Goal: Transaction & Acquisition: Obtain resource

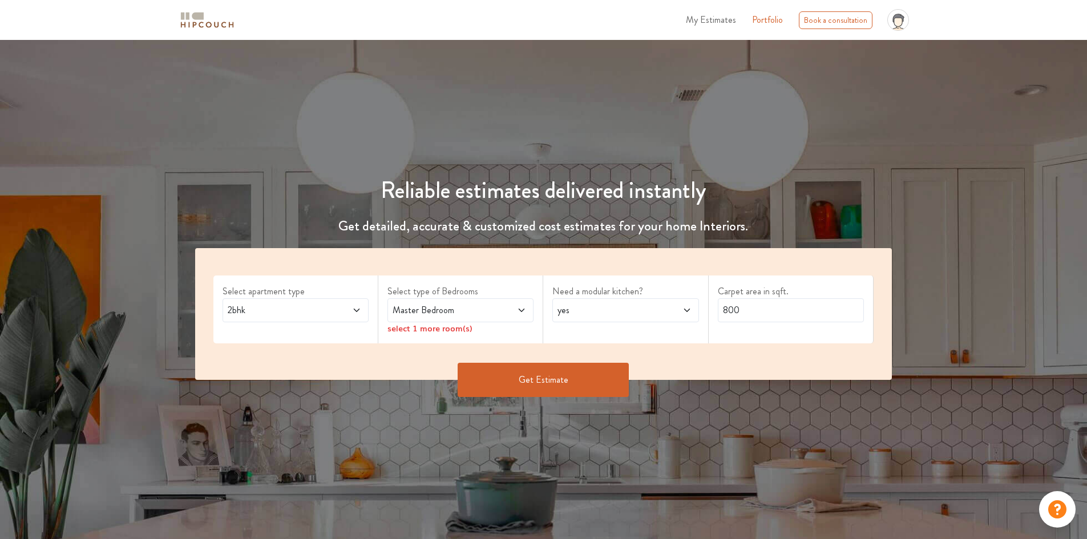
click at [282, 315] on span "2bhk" at bounding box center [276, 311] width 102 height 14
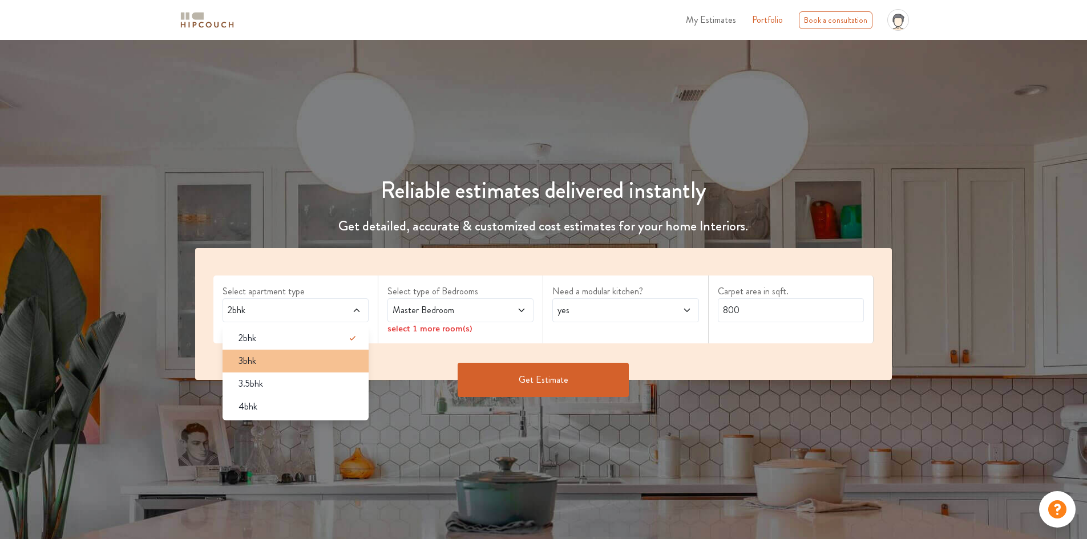
click at [280, 366] on div "3bhk" at bounding box center [298, 361] width 139 height 14
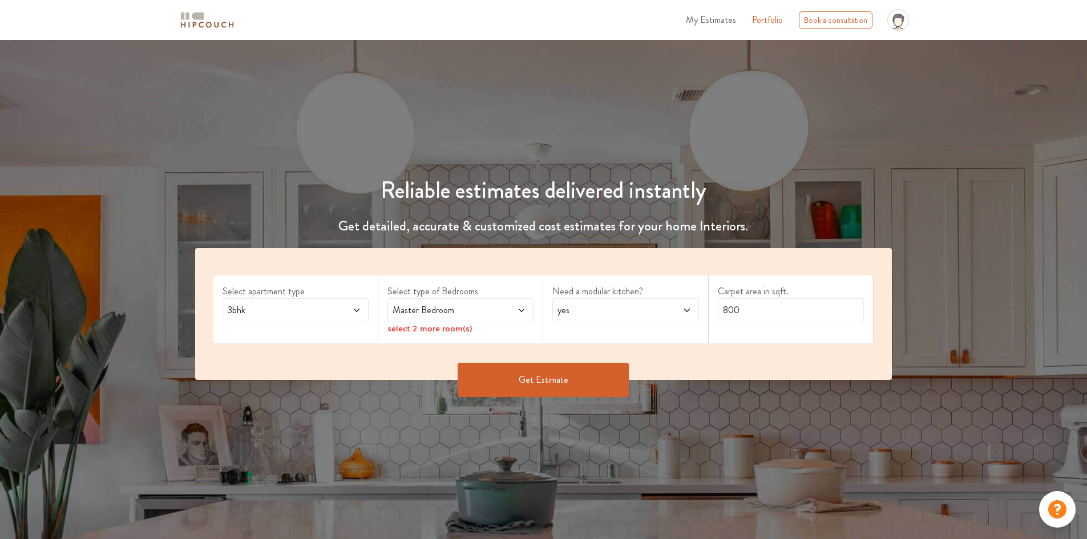
click at [499, 313] on span at bounding box center [509, 311] width 34 height 14
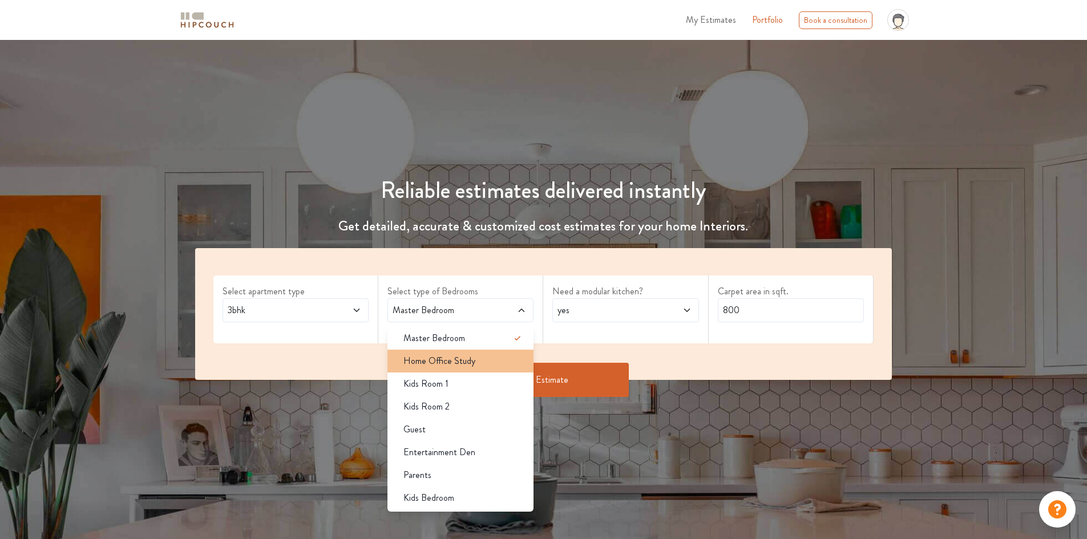
click at [496, 357] on div "Home Office Study" at bounding box center [463, 361] width 139 height 14
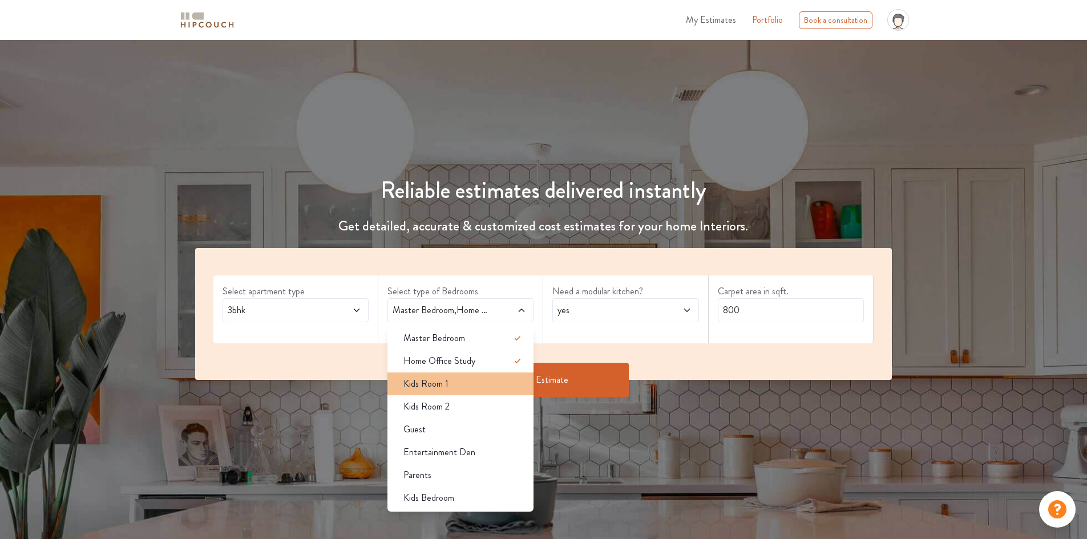
click at [491, 385] on div "Kids Room 1" at bounding box center [463, 384] width 139 height 14
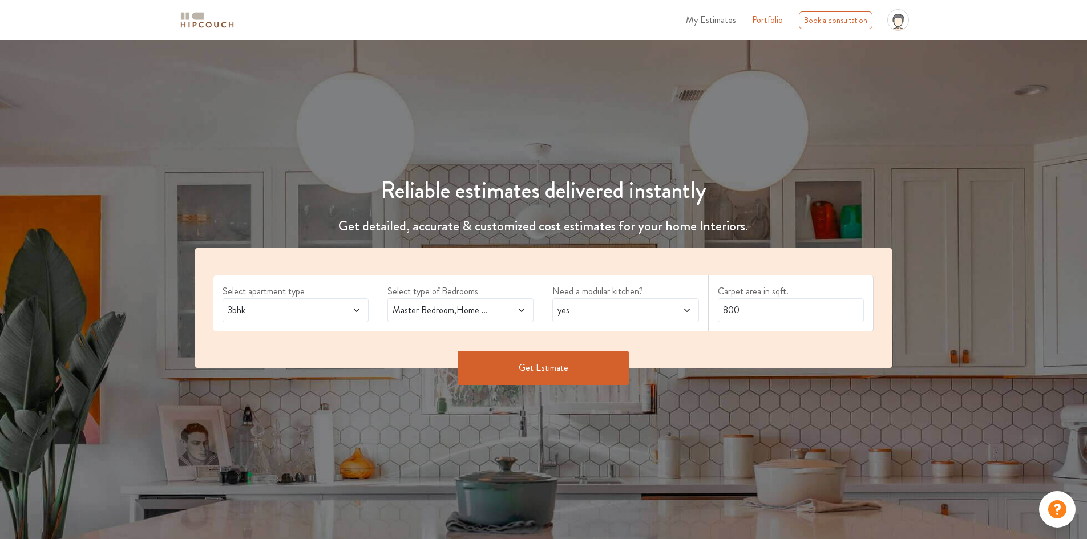
click at [486, 310] on span "Master Bedroom,Home Office Study,Kids Room 1" at bounding box center [441, 311] width 102 height 14
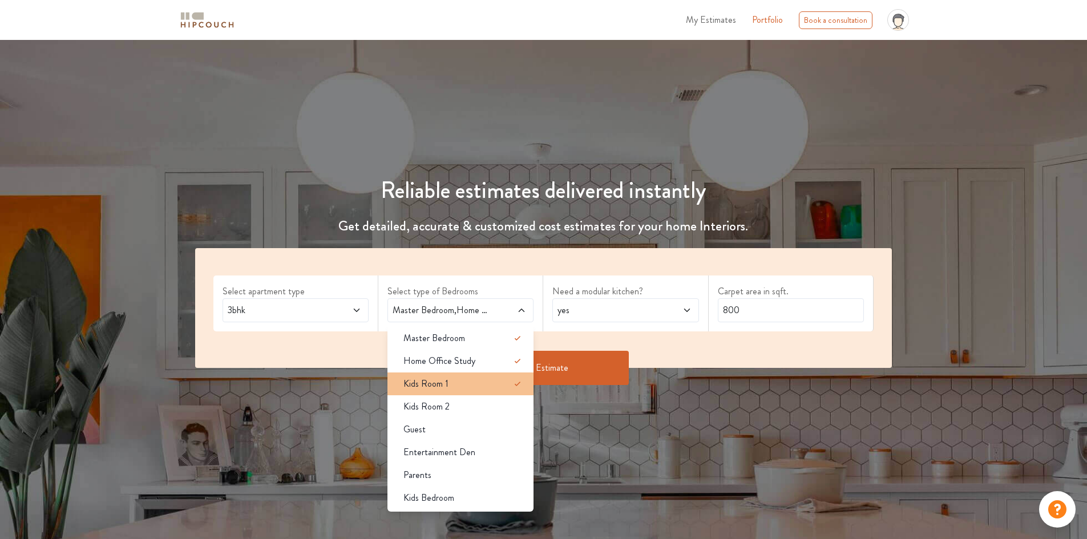
click at [484, 386] on div "Kids Room 1" at bounding box center [463, 384] width 139 height 14
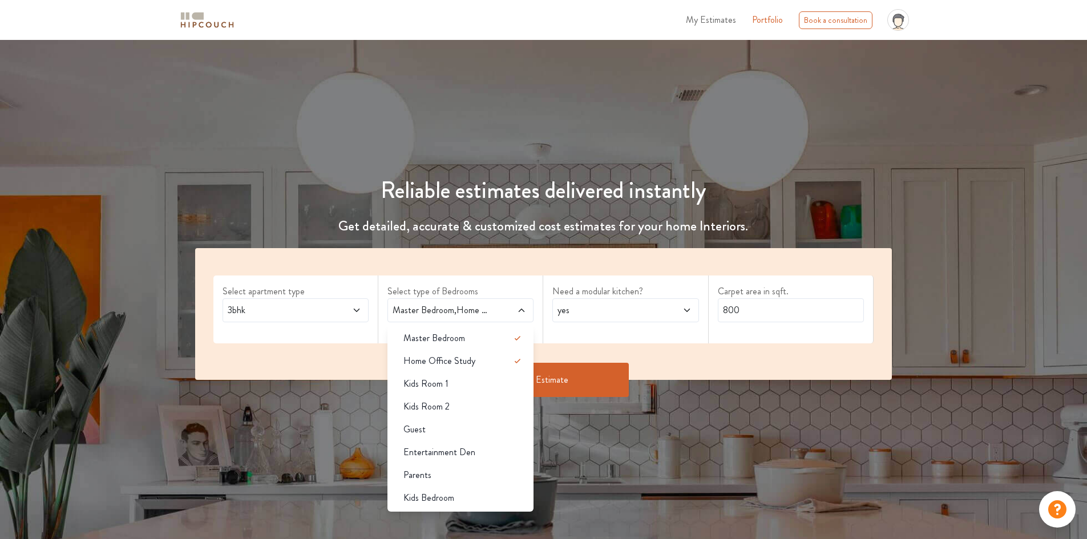
click at [612, 315] on span "yes" at bounding box center [606, 311] width 102 height 14
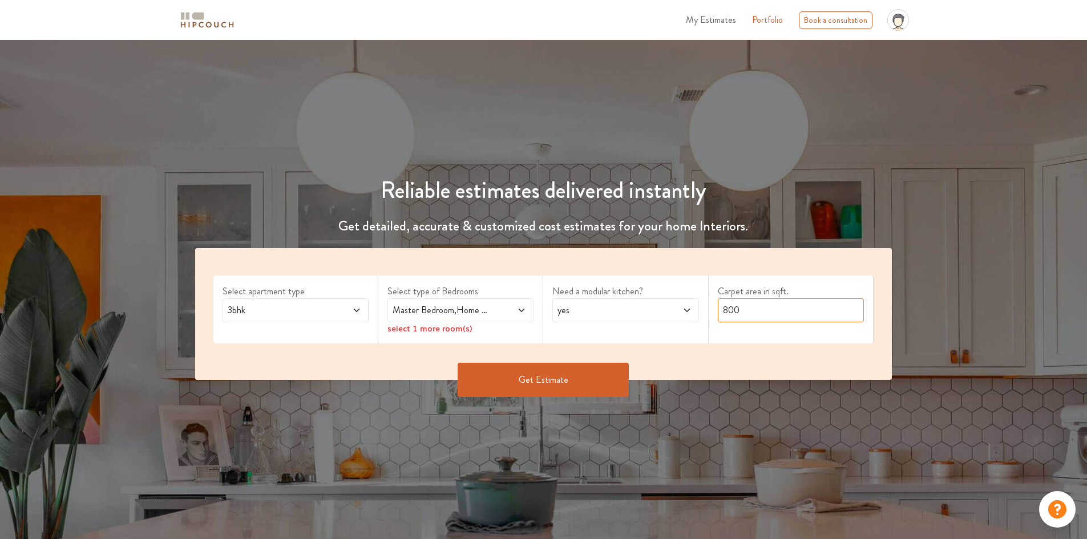
drag, startPoint x: 752, startPoint y: 308, endPoint x: 716, endPoint y: 313, distance: 36.3
click at [716, 313] on div "Carpet area in sqft. 800" at bounding box center [791, 310] width 165 height 68
click at [546, 379] on button "Get Estimate" at bounding box center [543, 380] width 171 height 34
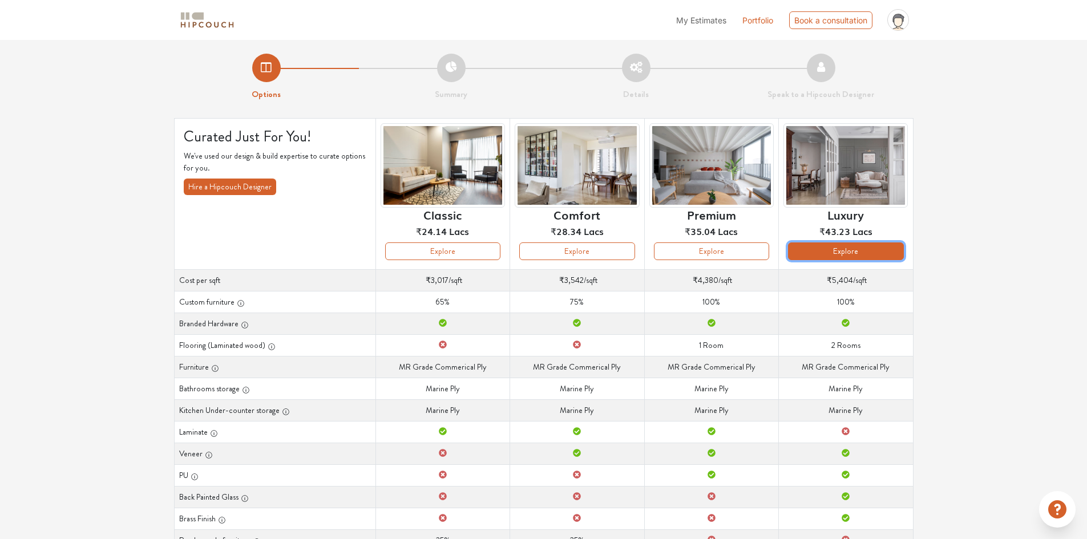
click at [848, 254] on button "Explore" at bounding box center [845, 252] width 115 height 18
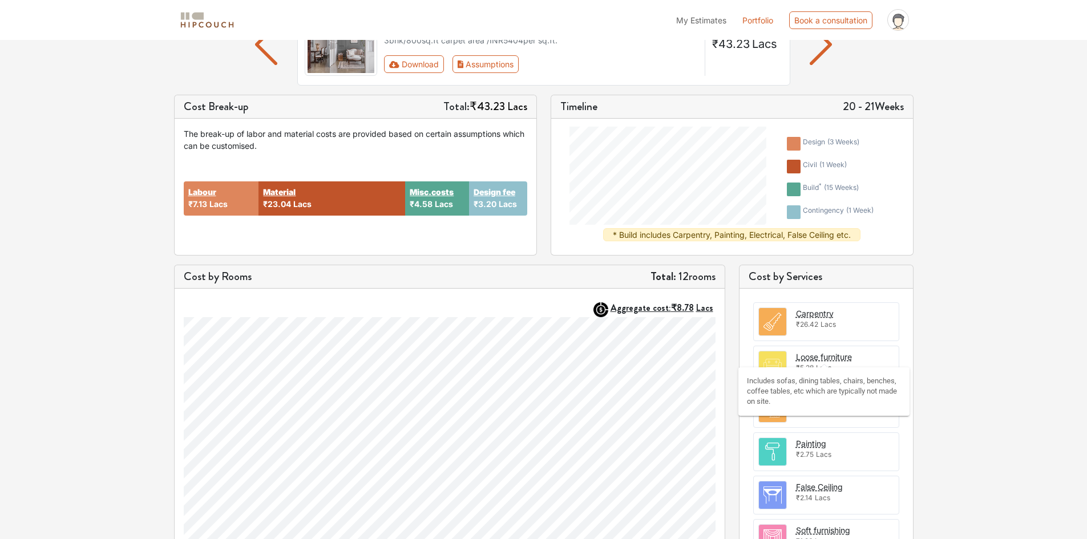
scroll to position [135, 0]
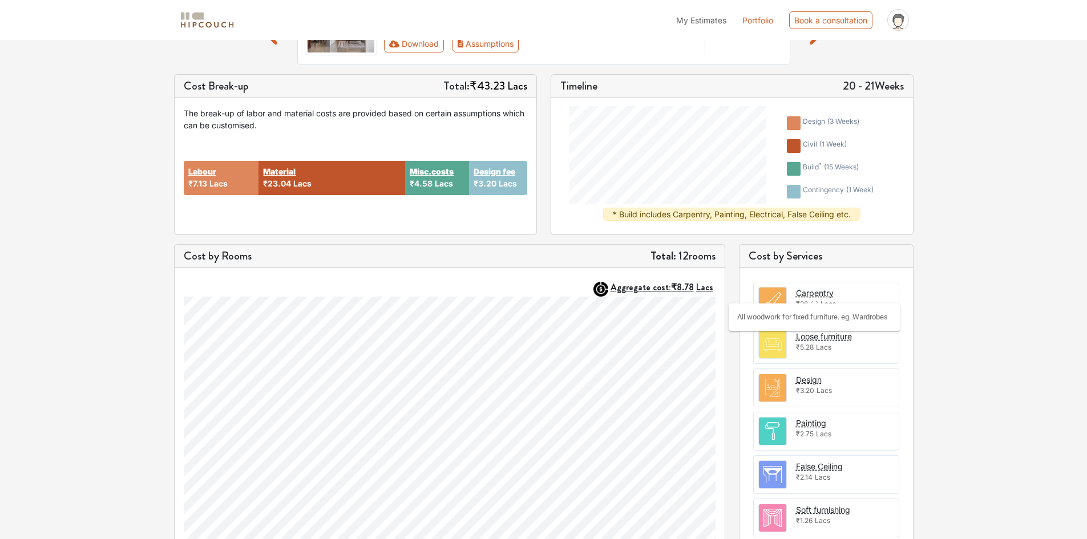
click at [819, 292] on div "Carpentry" at bounding box center [815, 293] width 38 height 12
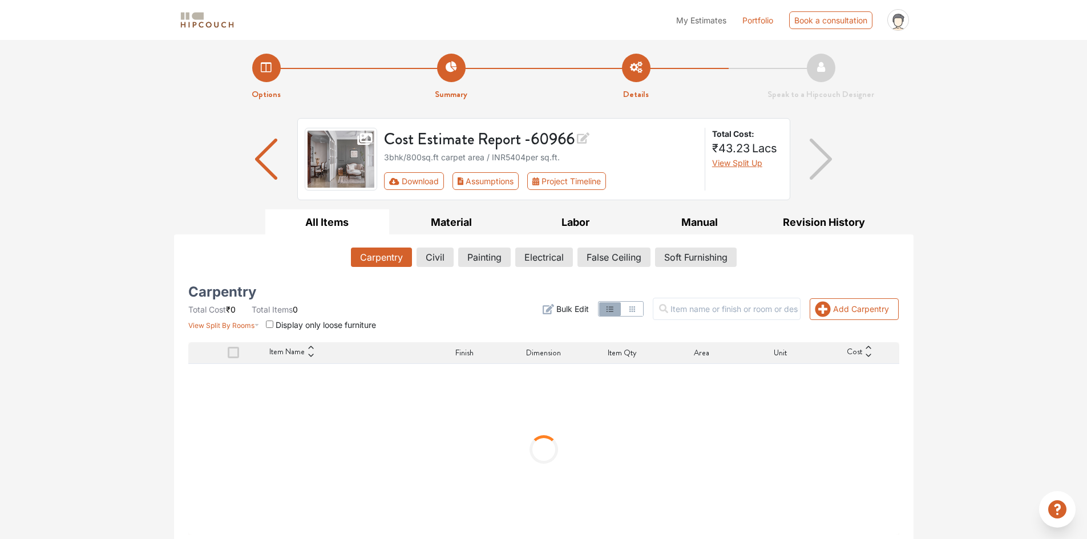
scroll to position [5, 0]
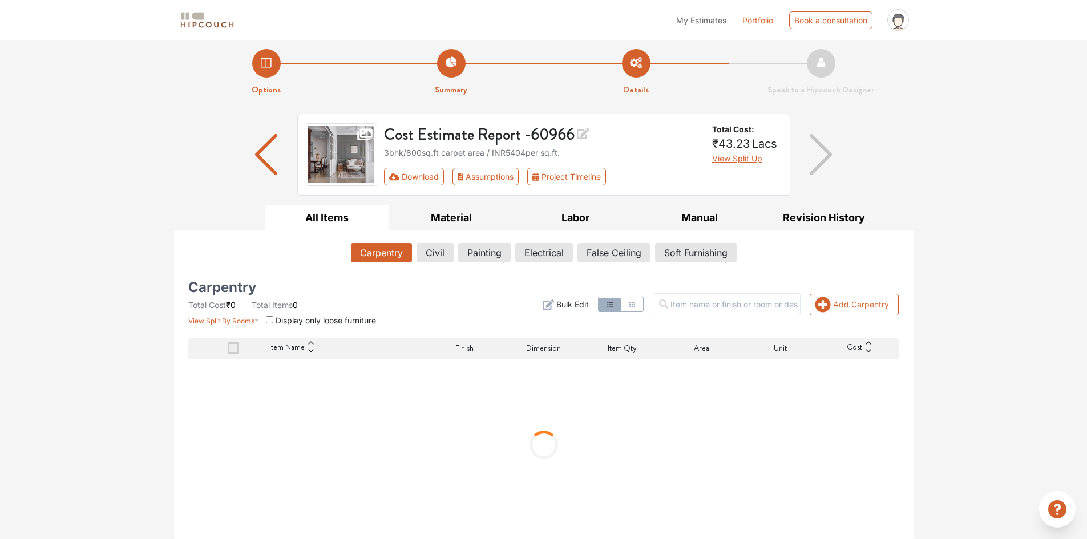
click at [307, 349] on icon at bounding box center [311, 351] width 8 height 8
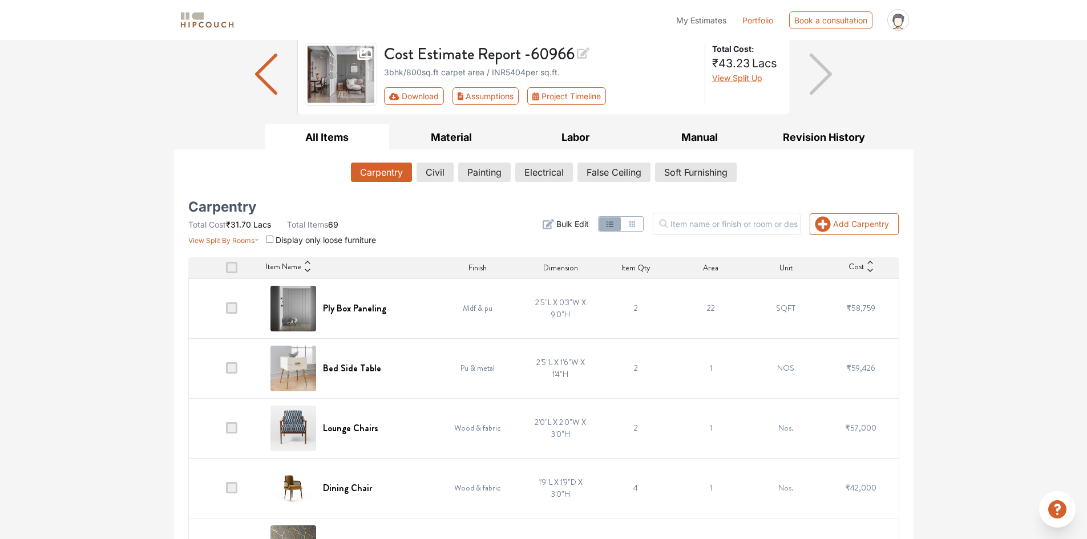
scroll to position [176, 0]
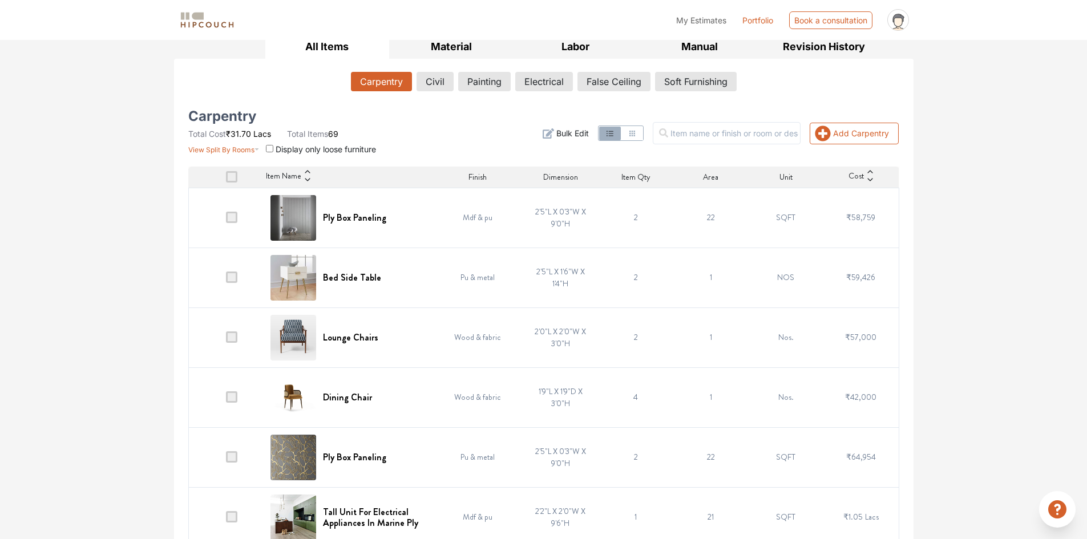
drag, startPoint x: 545, startPoint y: 175, endPoint x: 556, endPoint y: 182, distance: 13.1
click at [546, 173] on span "Dimension" at bounding box center [560, 177] width 35 height 12
click at [554, 128] on icon "button" at bounding box center [548, 133] width 11 height 11
click at [589, 132] on span "Bulk Edit" at bounding box center [572, 133] width 33 height 12
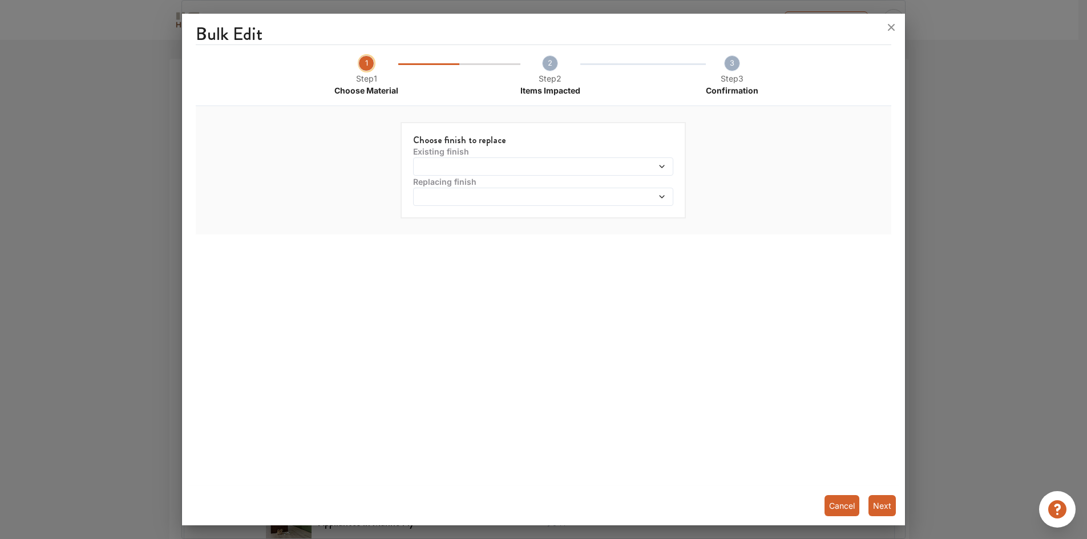
click at [447, 167] on span at bounding box center [510, 167] width 188 height 8
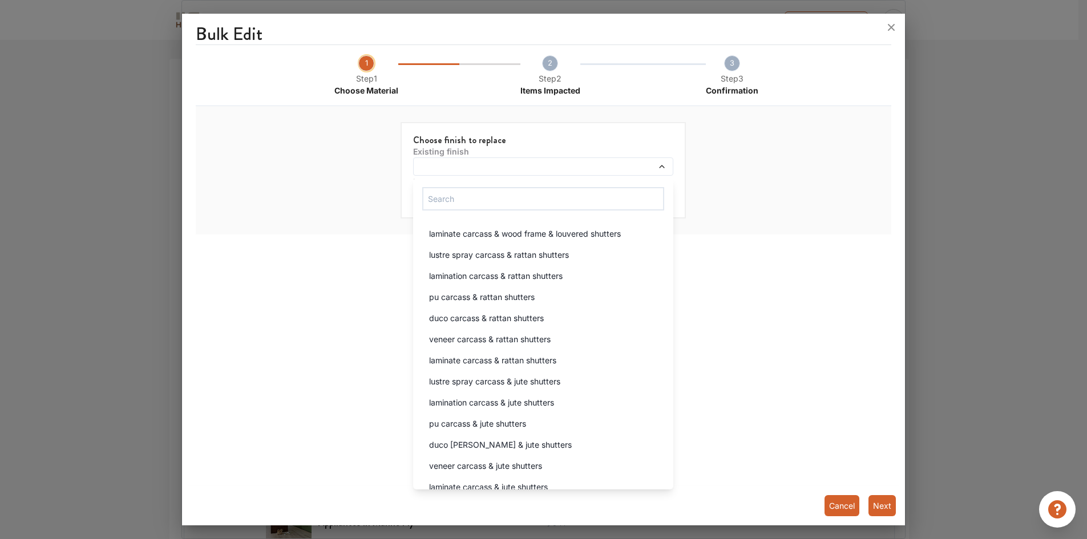
scroll to position [0, 0]
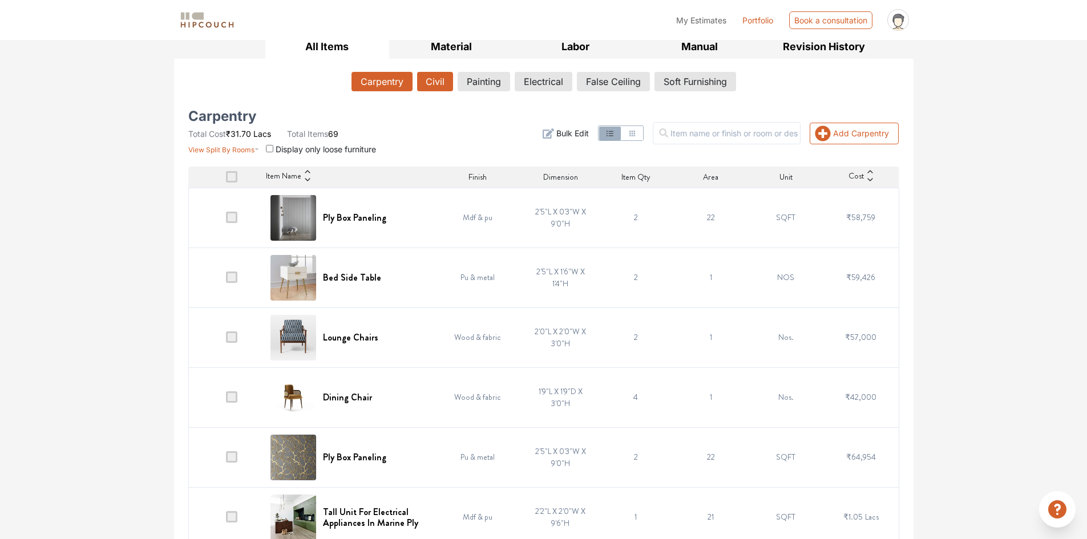
click at [435, 85] on button "Civil" at bounding box center [435, 81] width 36 height 19
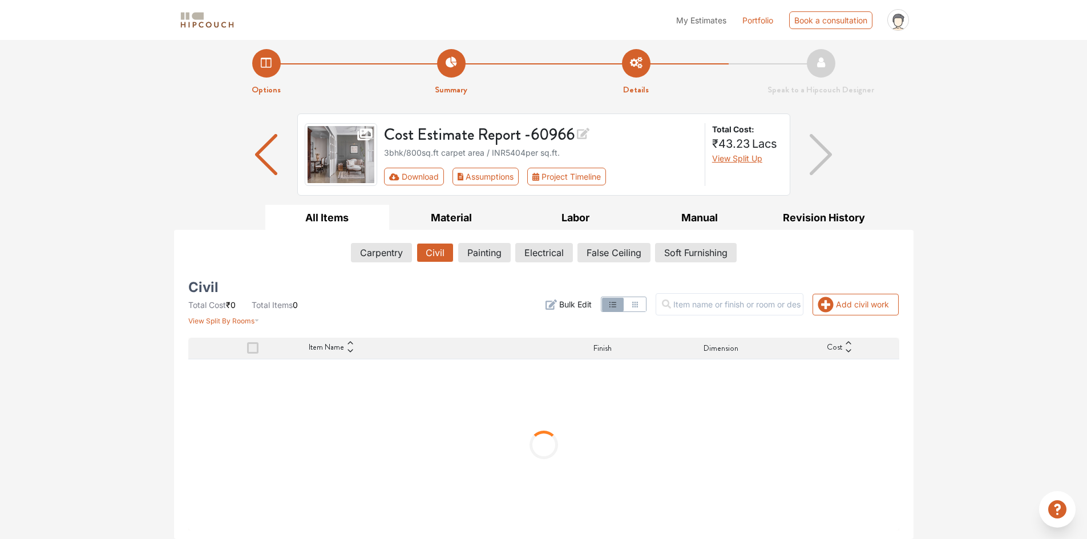
scroll to position [73, 0]
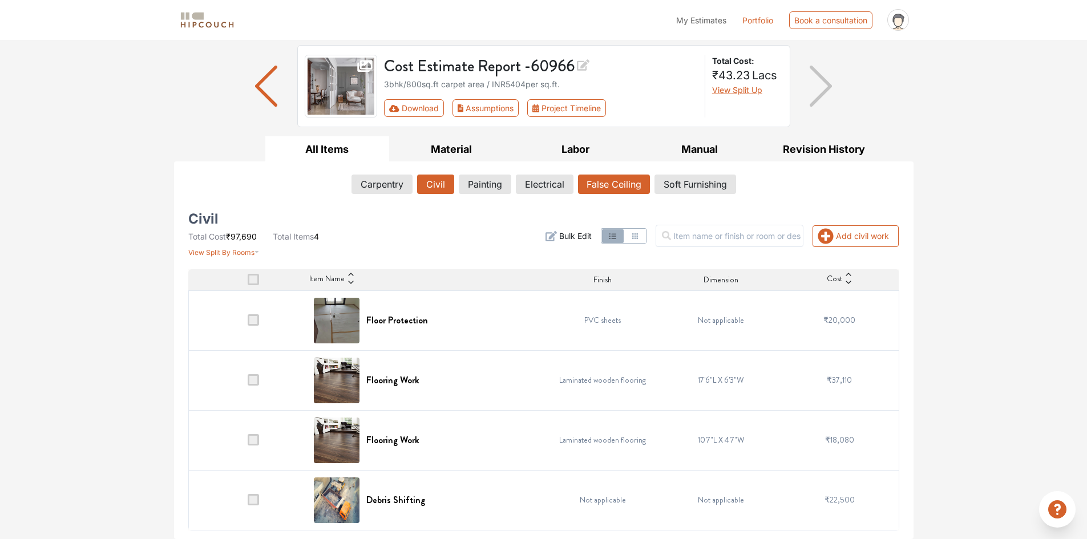
click at [607, 191] on button "False Ceiling" at bounding box center [614, 184] width 72 height 19
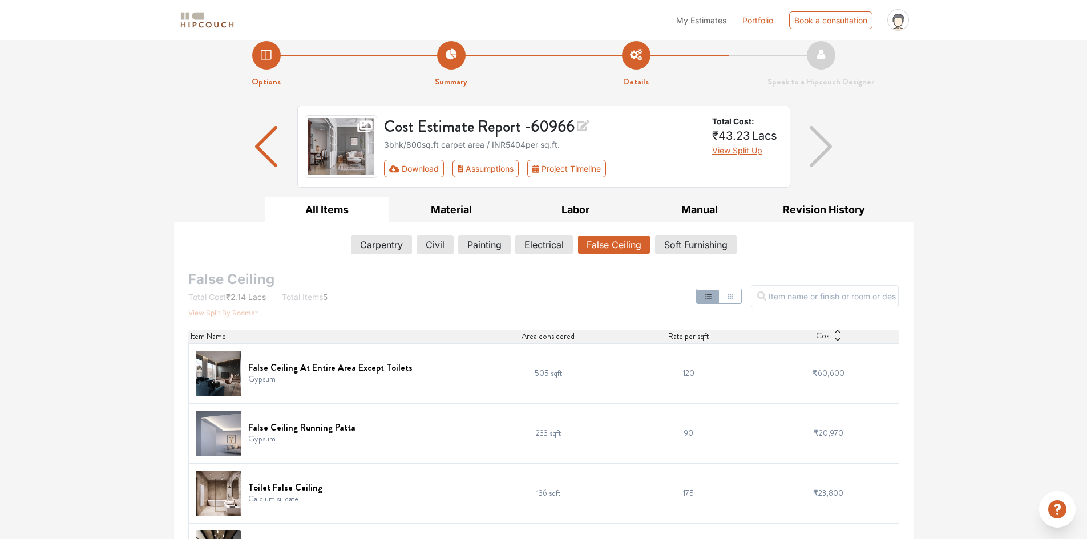
scroll to position [0, 0]
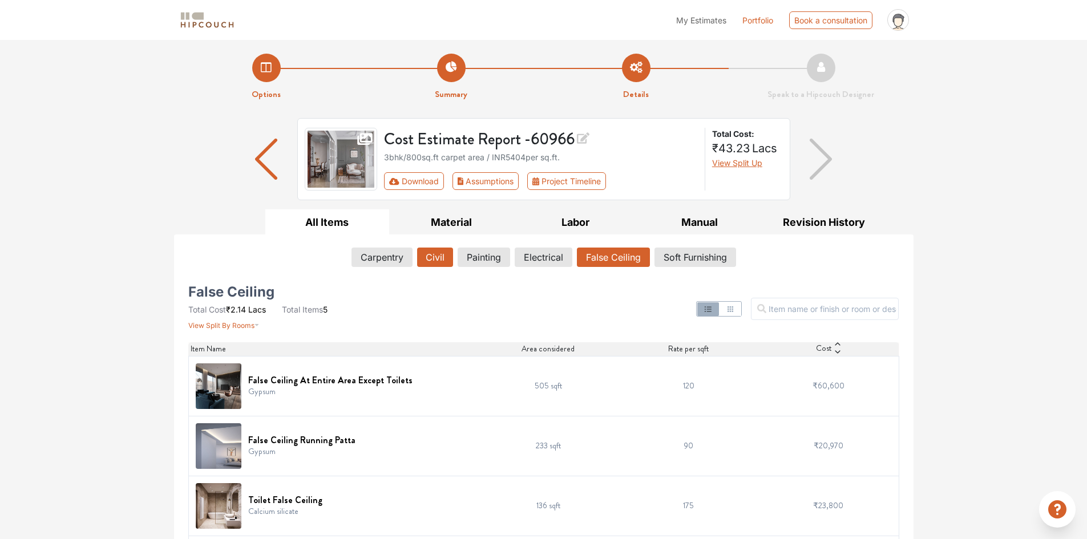
click at [428, 264] on button "Civil" at bounding box center [435, 257] width 36 height 19
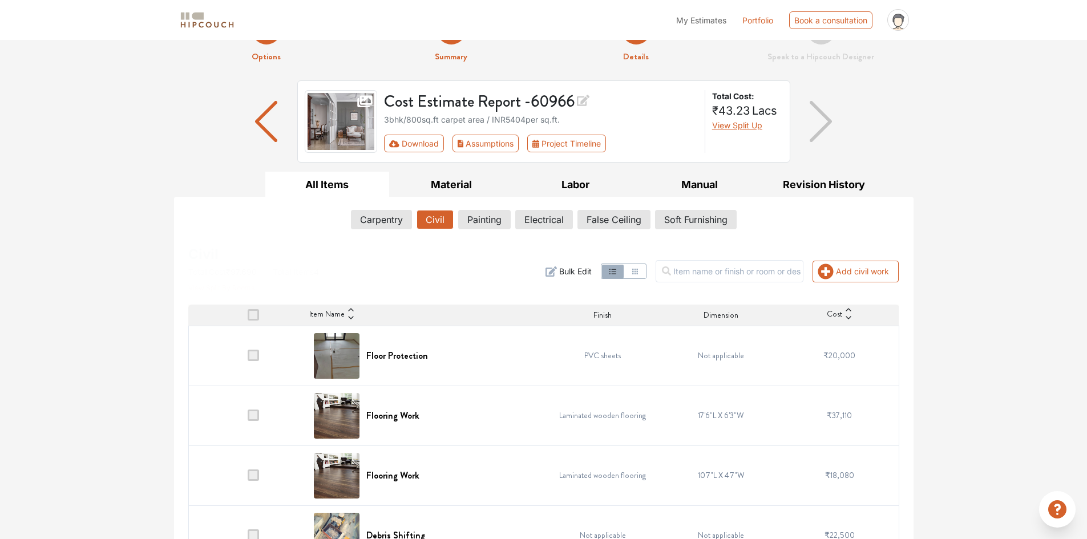
scroll to position [73, 0]
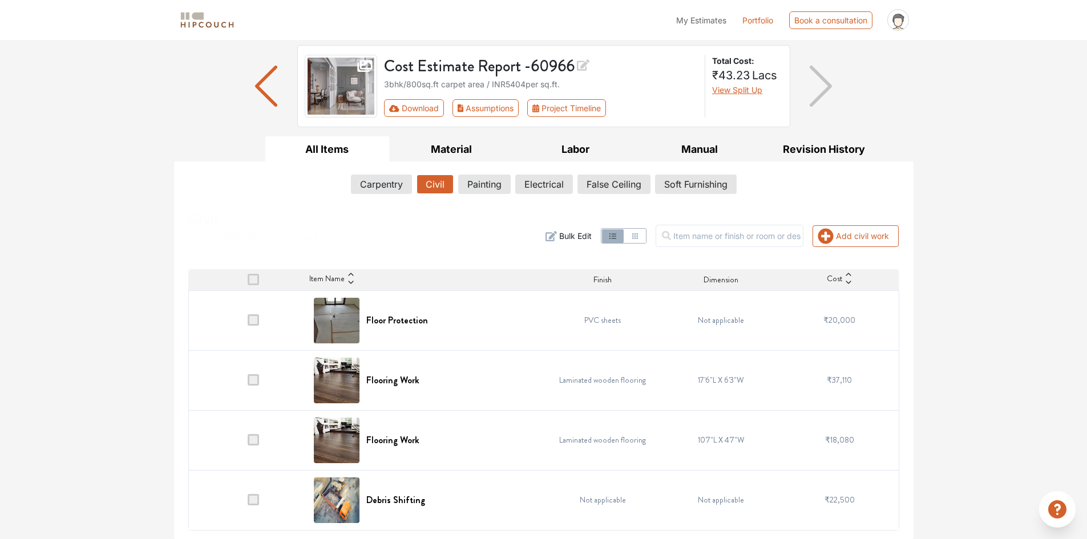
click at [417, 175] on button "Civil" at bounding box center [435, 184] width 37 height 19
